Goal: Task Accomplishment & Management: Complete application form

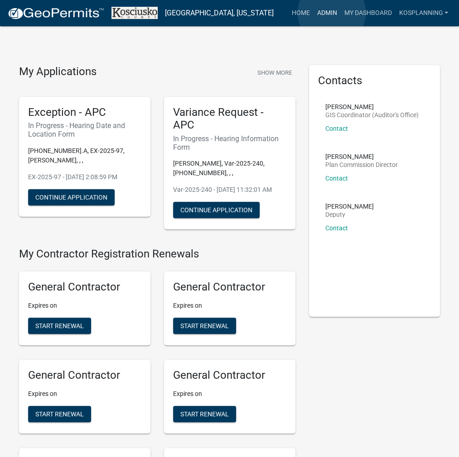
click at [332, 13] on link "Admin" at bounding box center [326, 13] width 27 height 17
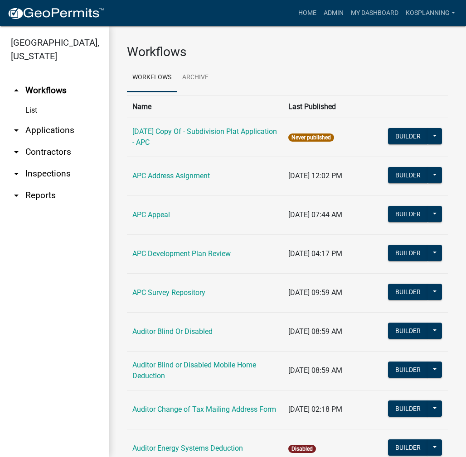
click at [52, 124] on link "arrow_drop_down Applications" at bounding box center [54, 131] width 109 height 22
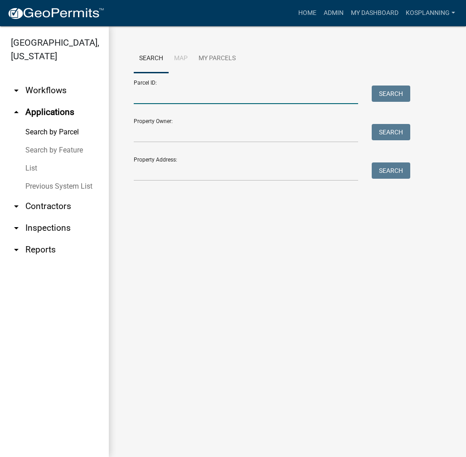
click at [154, 96] on input "Parcel ID:" at bounding box center [246, 95] width 224 height 19
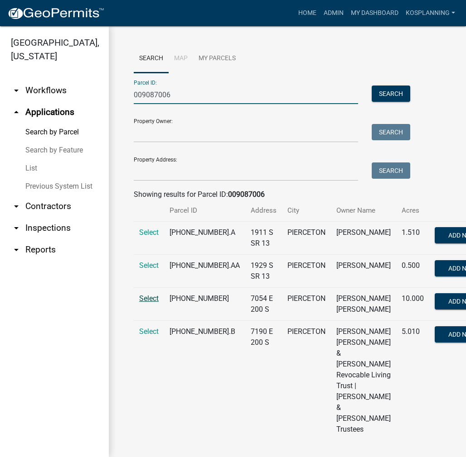
type input "009087006"
click at [148, 303] on span "Select" at bounding box center [148, 298] width 19 height 9
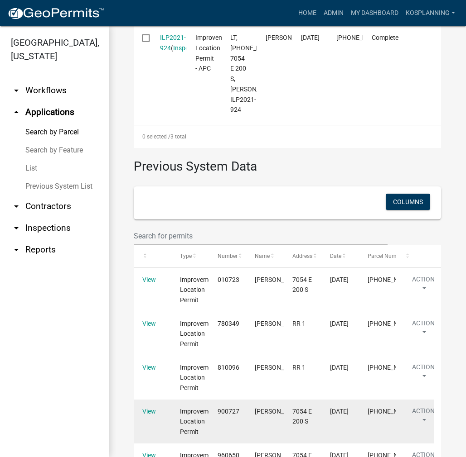
scroll to position [475, 0]
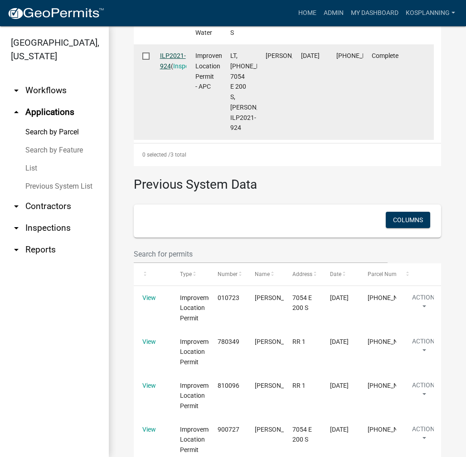
click at [171, 70] on link "ILP2021-924" at bounding box center [173, 61] width 26 height 18
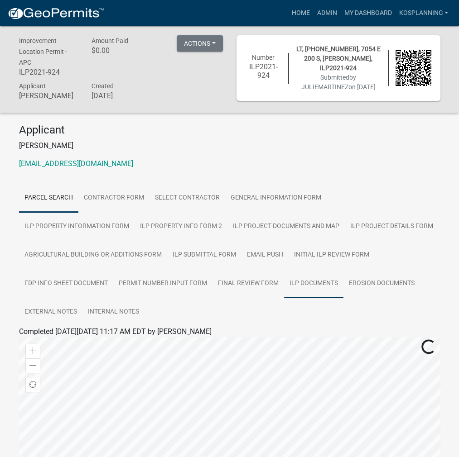
click at [315, 288] on link "ILP Documents" at bounding box center [313, 283] width 59 height 29
click at [59, 344] on link "ILP Documents" at bounding box center [43, 342] width 49 height 9
click at [298, 10] on link "Home" at bounding box center [300, 13] width 25 height 17
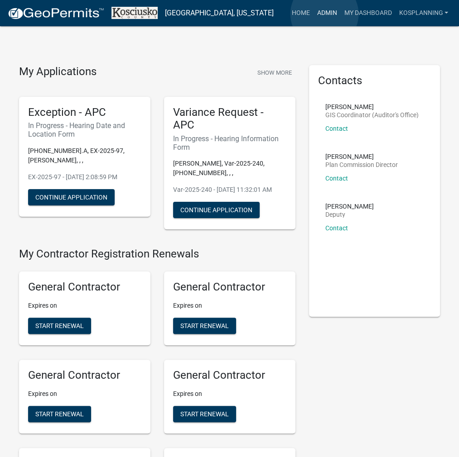
click at [324, 14] on link "Admin" at bounding box center [326, 13] width 27 height 17
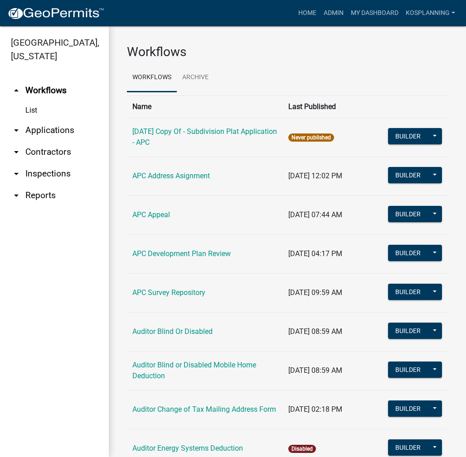
click at [54, 131] on link "arrow_drop_down Applications" at bounding box center [54, 131] width 109 height 22
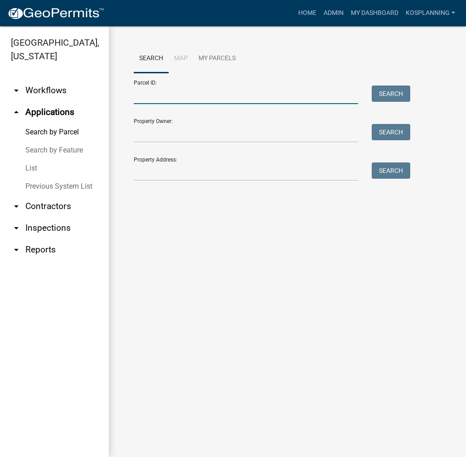
click at [143, 95] on input "Parcel ID:" at bounding box center [246, 95] width 224 height 19
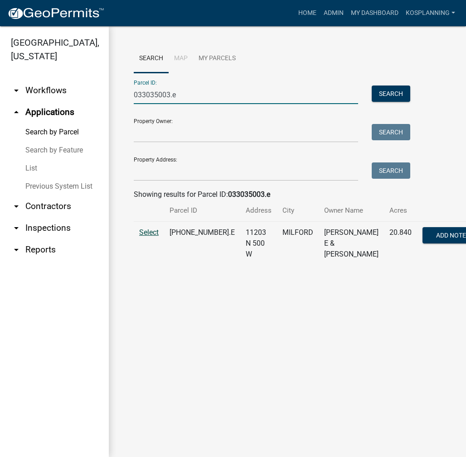
type input "033035003.e"
click at [149, 237] on span "Select" at bounding box center [148, 232] width 19 height 9
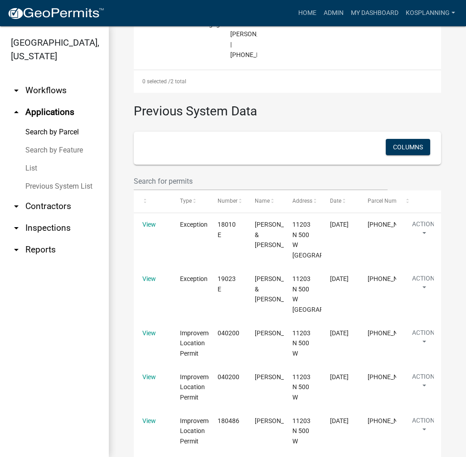
scroll to position [498, 0]
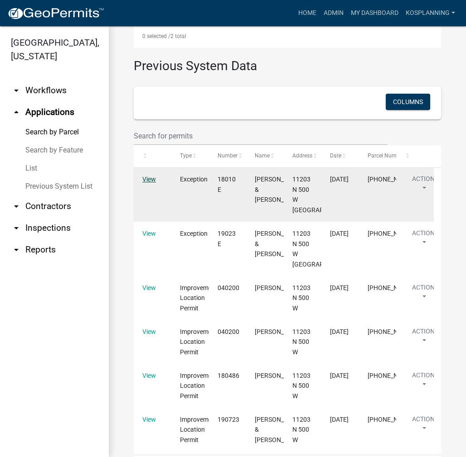
click at [154, 183] on link "View" at bounding box center [149, 179] width 14 height 7
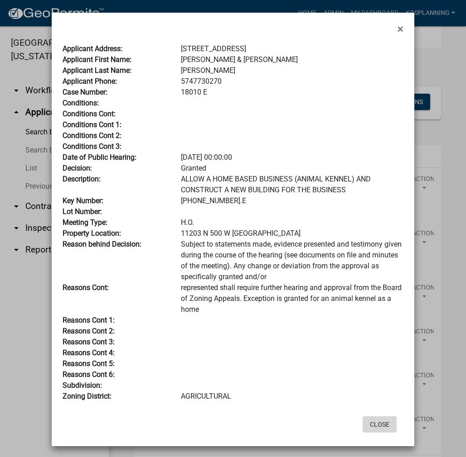
click at [370, 421] on button "Close" at bounding box center [379, 425] width 34 height 16
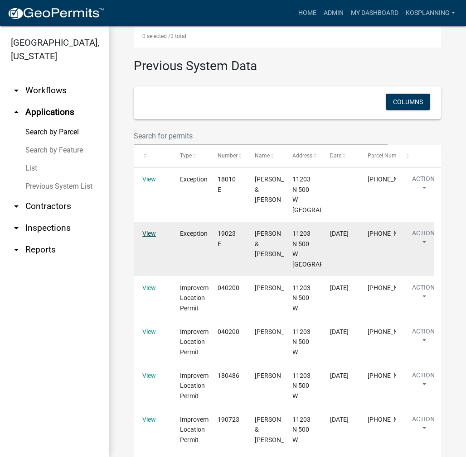
click at [144, 237] on link "View" at bounding box center [149, 233] width 14 height 7
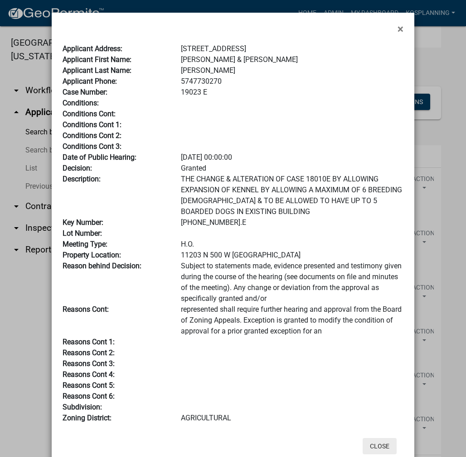
click at [385, 442] on button "Close" at bounding box center [379, 446] width 34 height 16
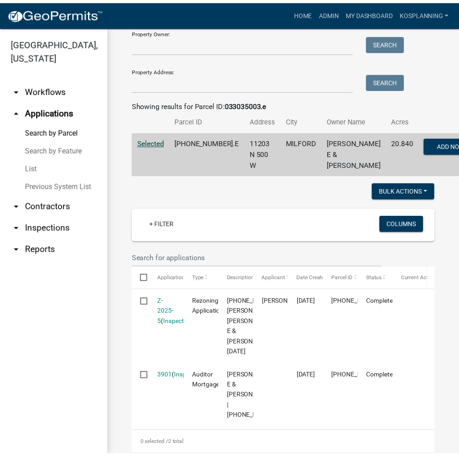
scroll to position [91, 0]
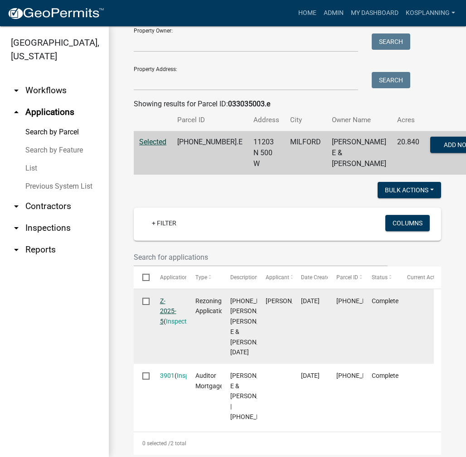
click at [170, 323] on link "Z-2025-5" at bounding box center [168, 312] width 16 height 28
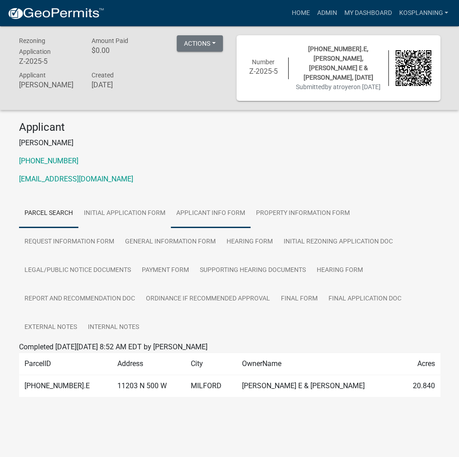
click at [214, 213] on link "Applicant Info Form" at bounding box center [211, 213] width 80 height 29
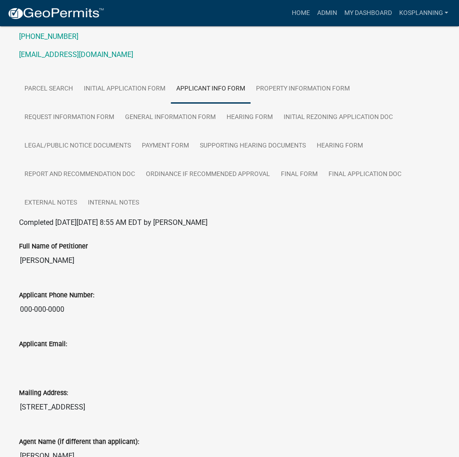
scroll to position [3, 0]
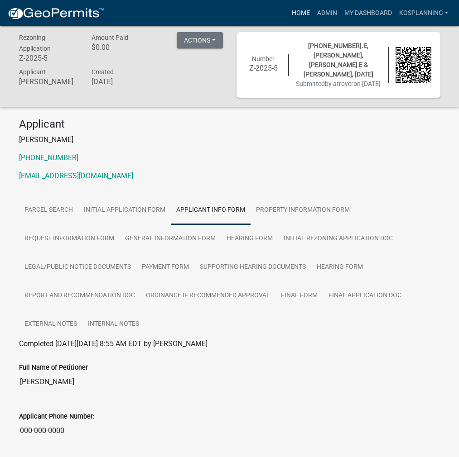
click at [302, 8] on link "Home" at bounding box center [300, 13] width 25 height 17
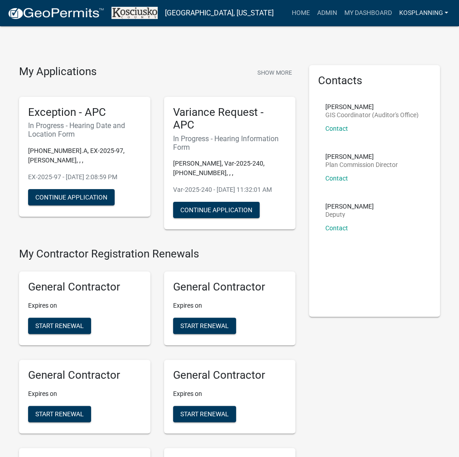
click at [412, 14] on link "kosplanning" at bounding box center [423, 13] width 57 height 17
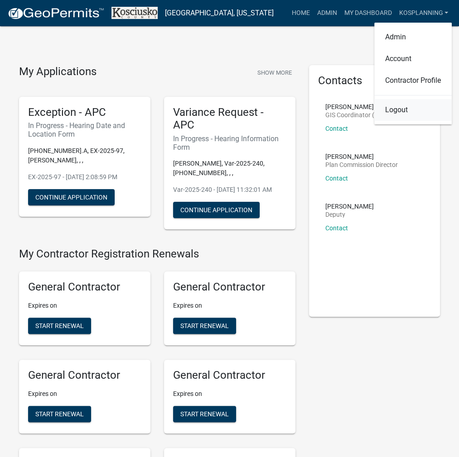
click at [398, 112] on link "Logout" at bounding box center [412, 110] width 77 height 22
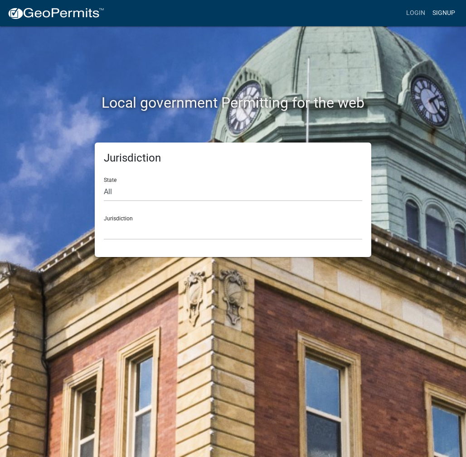
click at [443, 14] on link "Signup" at bounding box center [443, 13] width 30 height 17
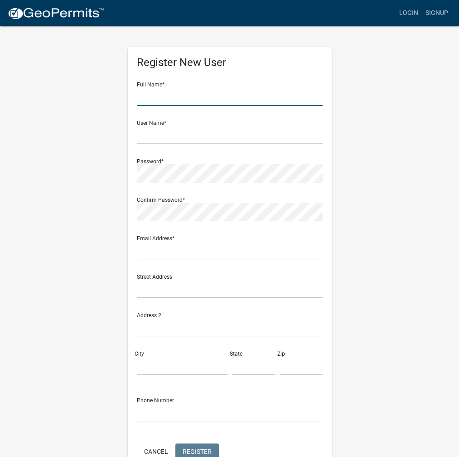
click at [151, 90] on input "text" at bounding box center [230, 96] width 186 height 19
type input "[PERSON_NAME]"
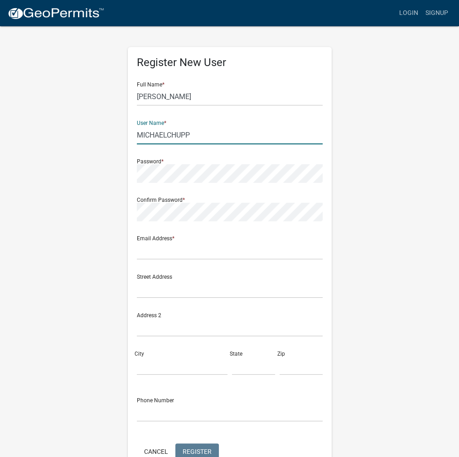
drag, startPoint x: 199, startPoint y: 136, endPoint x: 117, endPoint y: 129, distance: 82.3
click at [117, 129] on div "Register New User Full Name * [PERSON_NAME] User Name * MICHAELCHUPP Password *…" at bounding box center [229, 267] width 435 height 485
type input "MICHAELCHUPP"
click at [150, 245] on input "text" at bounding box center [230, 250] width 186 height 19
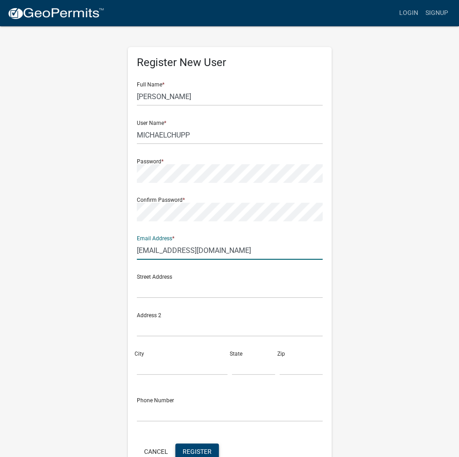
type input "[EMAIL_ADDRESS][DOMAIN_NAME]"
click at [205, 451] on span "Register" at bounding box center [197, 451] width 29 height 7
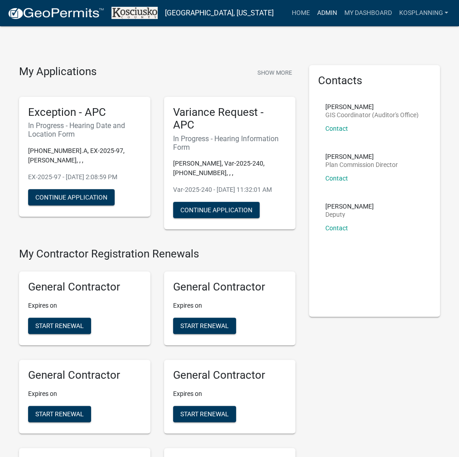
drag, startPoint x: 333, startPoint y: 9, endPoint x: 325, endPoint y: 9, distance: 8.6
click at [333, 9] on link "Admin" at bounding box center [326, 13] width 27 height 17
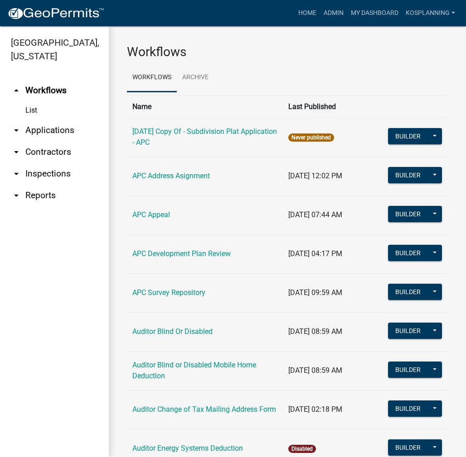
click at [58, 124] on link "arrow_drop_down Applications" at bounding box center [54, 131] width 109 height 22
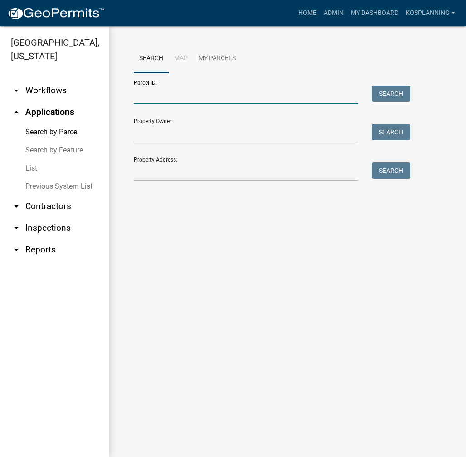
click at [153, 89] on input "Parcel ID:" at bounding box center [246, 95] width 224 height 19
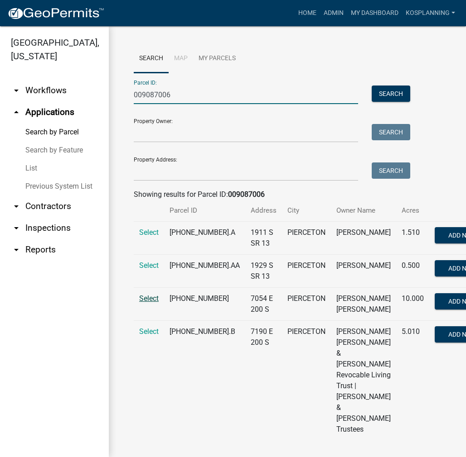
type input "009087006"
click at [151, 303] on span "Select" at bounding box center [148, 298] width 19 height 9
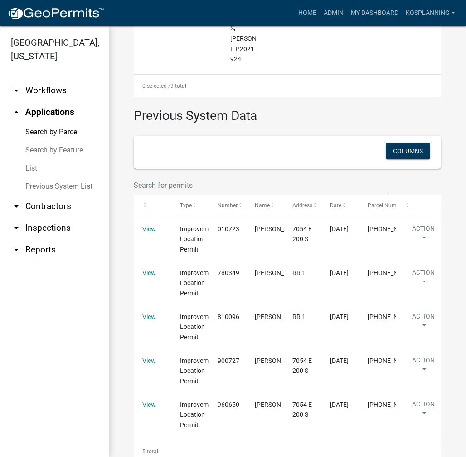
scroll to position [701, 0]
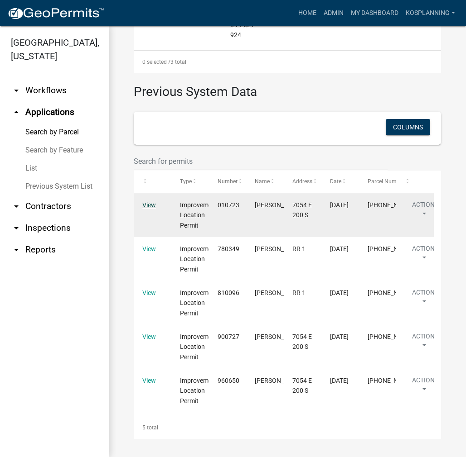
click at [143, 206] on link "View" at bounding box center [149, 205] width 14 height 7
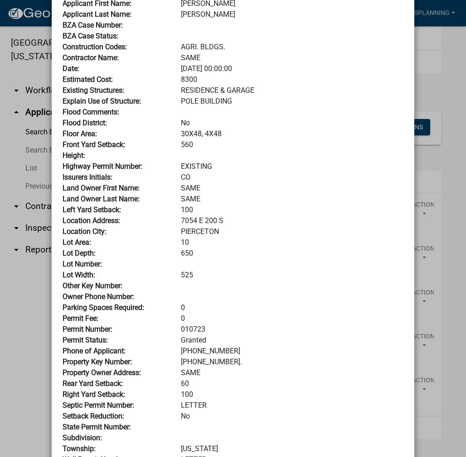
scroll to position [0, 0]
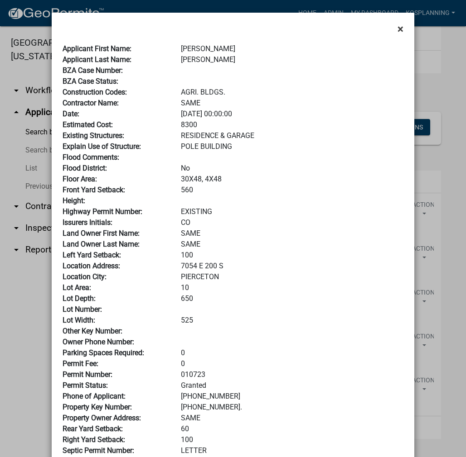
click at [397, 30] on span "×" at bounding box center [400, 29] width 6 height 13
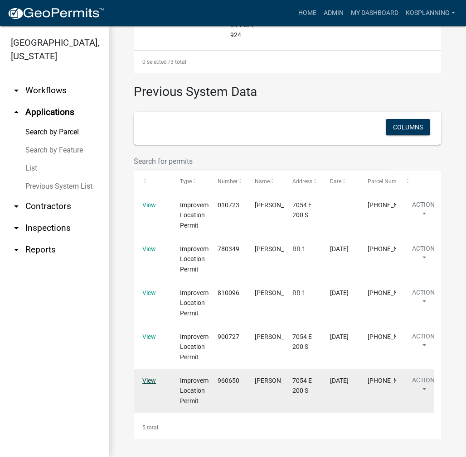
click at [149, 383] on link "View" at bounding box center [149, 380] width 14 height 7
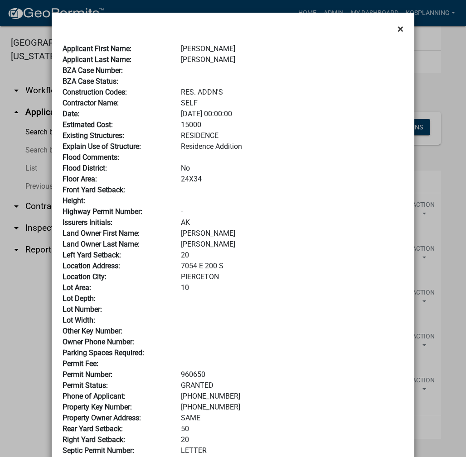
click at [397, 30] on span "×" at bounding box center [400, 29] width 6 height 13
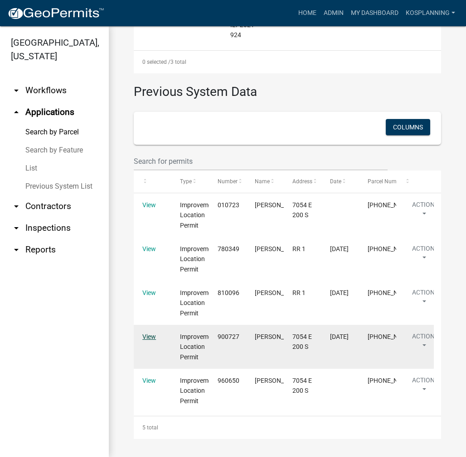
click at [149, 336] on link "View" at bounding box center [149, 336] width 14 height 7
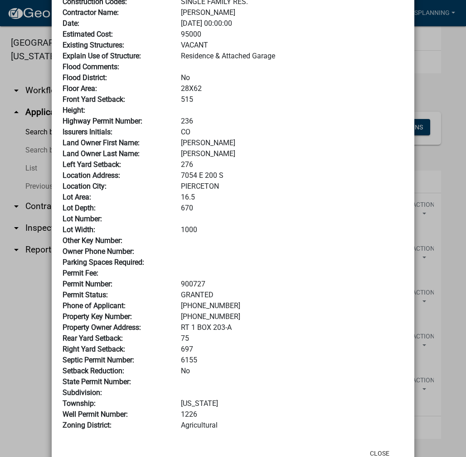
scroll to position [121, 0]
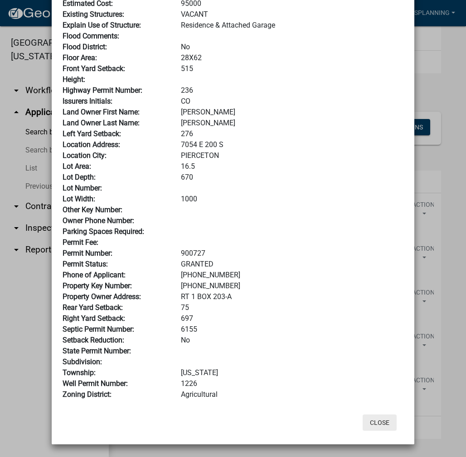
click at [377, 424] on button "Close" at bounding box center [379, 423] width 34 height 16
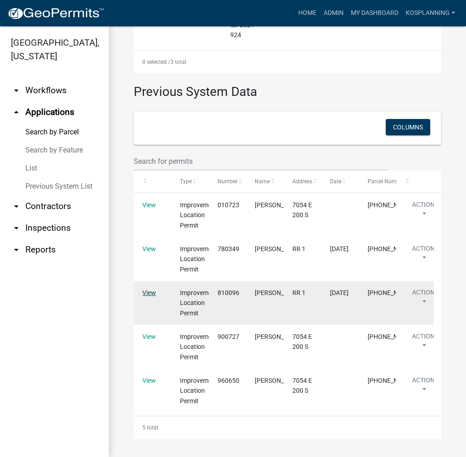
click at [148, 292] on link "View" at bounding box center [149, 292] width 14 height 7
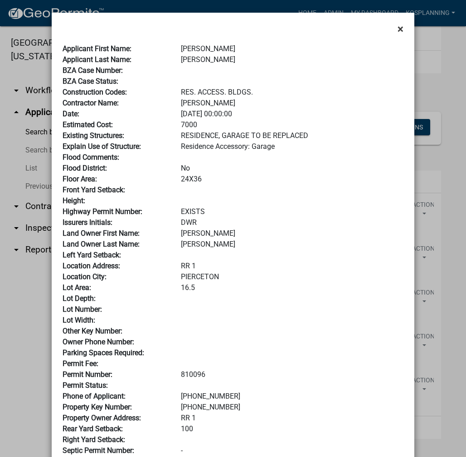
click at [397, 29] on span "×" at bounding box center [400, 29] width 6 height 13
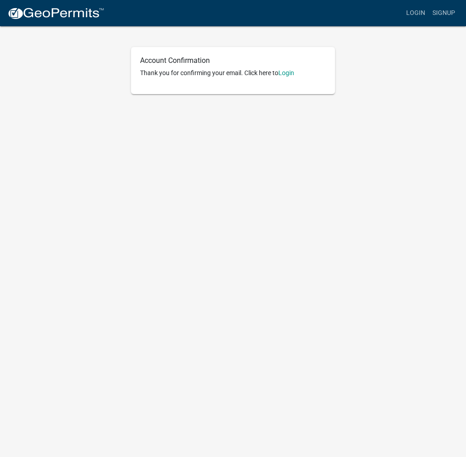
click at [288, 68] on p "Thank you for confirming your email. Click here to [GEOGRAPHIC_DATA]" at bounding box center [233, 73] width 186 height 10
click at [288, 73] on link "Login" at bounding box center [286, 72] width 16 height 7
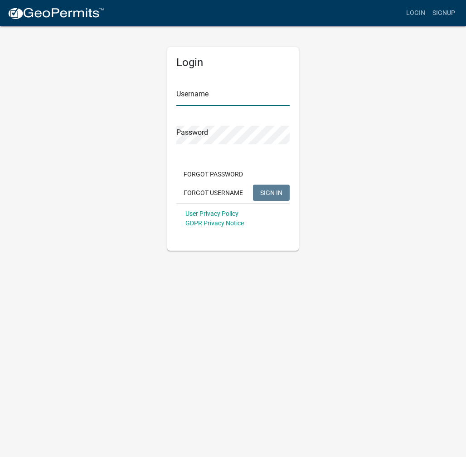
click at [199, 90] on input "Username" at bounding box center [232, 96] width 113 height 19
paste input "MICHAELCHUPP"
type input "MICHAELCHUPP"
click at [197, 125] on div "Password" at bounding box center [232, 128] width 113 height 31
click at [277, 195] on span "SIGN IN" at bounding box center [271, 192] width 22 height 7
